Goal: Navigation & Orientation: Go to known website

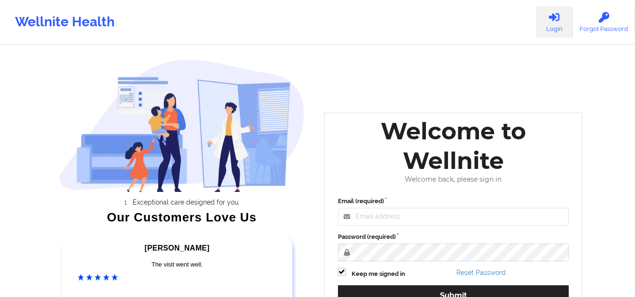
click at [287, 27] on div "Wellnite Health Login Forgot Password" at bounding box center [317, 22] width 635 height 38
click at [554, 30] on link "Login" at bounding box center [554, 22] width 37 height 31
click at [552, 14] on icon at bounding box center [554, 17] width 12 height 10
click at [557, 19] on icon at bounding box center [554, 17] width 12 height 10
